Goal: Task Accomplishment & Management: Complete application form

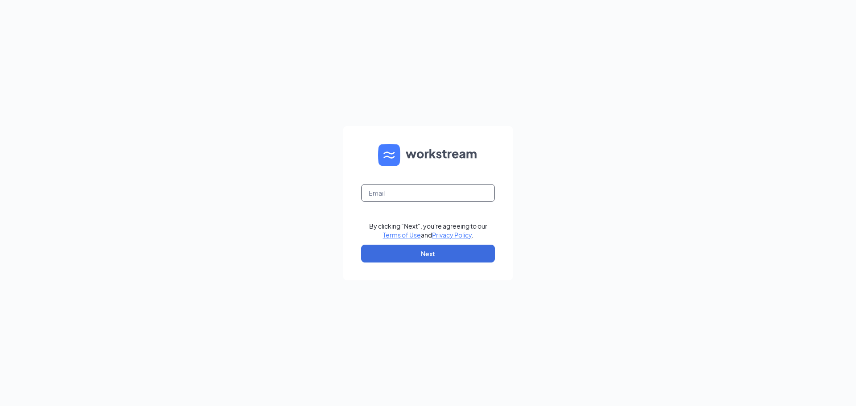
type input "ihop3695@romulusinc.com"
click at [414, 237] on link "Terms of Use" at bounding box center [402, 235] width 38 height 8
click at [482, 257] on button "Next" at bounding box center [428, 254] width 134 height 18
